Goal: Information Seeking & Learning: Learn about a topic

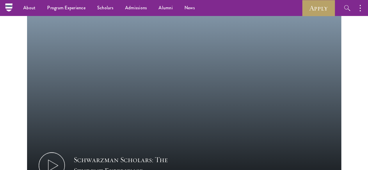
scroll to position [297, 0]
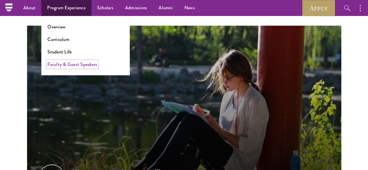
click at [63, 63] on link "Faculty & Guest Speakers" at bounding box center [72, 64] width 50 height 7
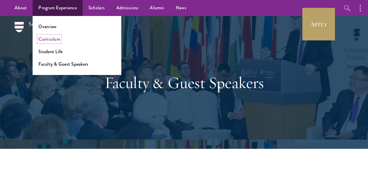
click at [53, 40] on link "Curriculum" at bounding box center [49, 39] width 22 height 7
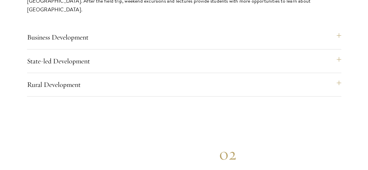
scroll to position [2540, 0]
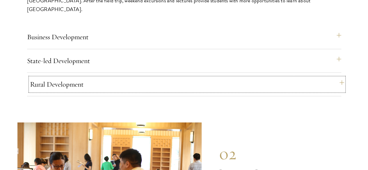
click at [255, 77] on button "Rural Development" at bounding box center [187, 84] width 315 height 14
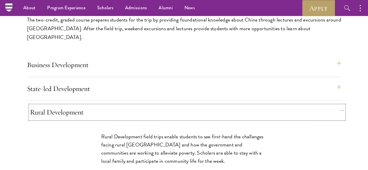
scroll to position [2513, 0]
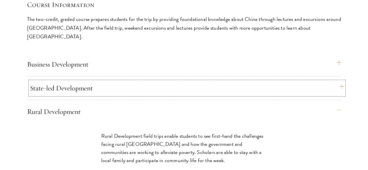
click at [254, 81] on button "State-led Development" at bounding box center [187, 88] width 315 height 14
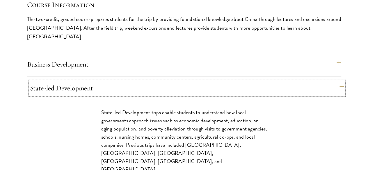
click at [263, 81] on button "State-led Development" at bounding box center [187, 88] width 315 height 14
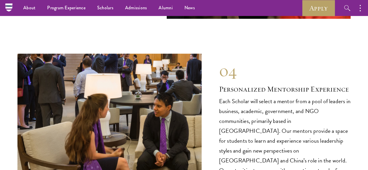
scroll to position [2934, 0]
